Goal: Find specific page/section: Find specific page/section

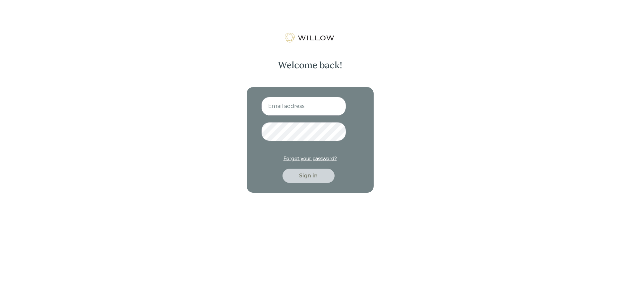
type input "[EMAIL_ADDRESS][PERSON_NAME][DOMAIN_NAME]"
click at [300, 180] on div "Sign in" at bounding box center [308, 176] width 52 height 14
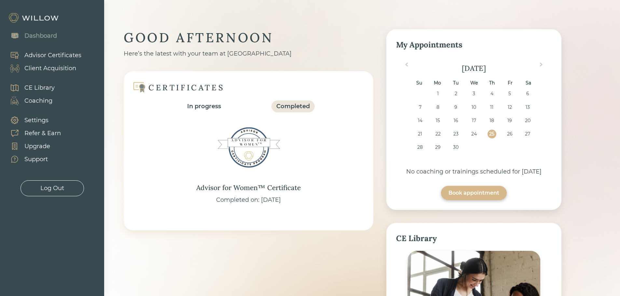
click at [44, 68] on div "Client Acquisition" at bounding box center [50, 68] width 52 height 9
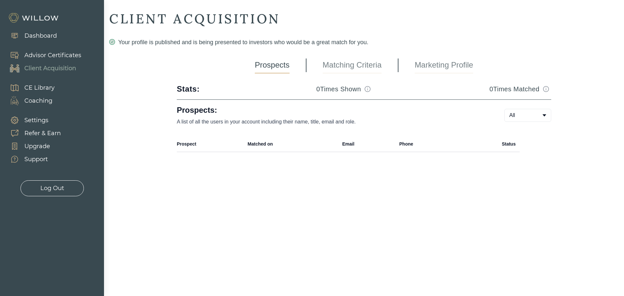
click at [367, 66] on link "Matching Criteria" at bounding box center [352, 65] width 59 height 16
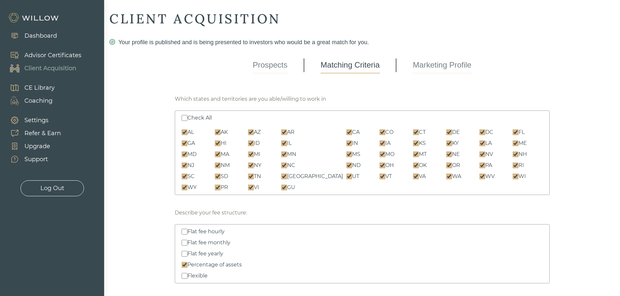
click at [453, 67] on link "Marketing Profile" at bounding box center [441, 65] width 59 height 16
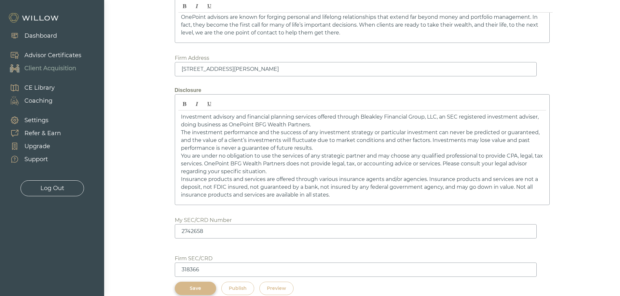
scroll to position [985, 0]
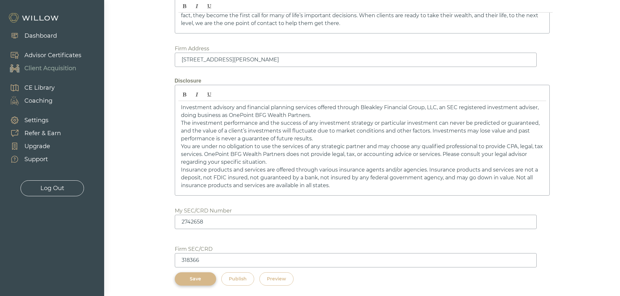
click at [278, 279] on div "Preview" at bounding box center [276, 279] width 19 height 7
